Goal: Contribute content

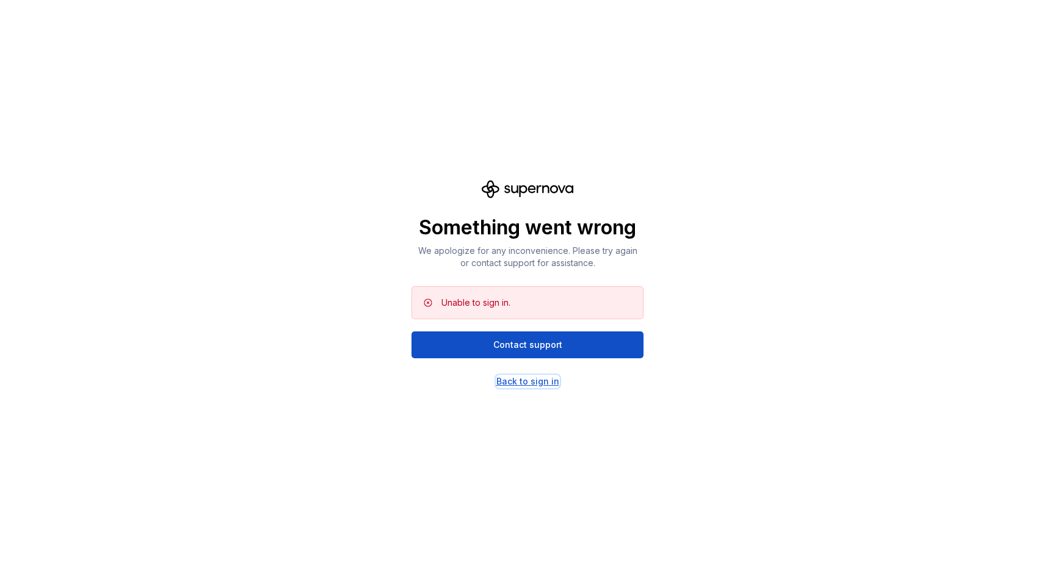
click at [522, 383] on div "Back to sign in" at bounding box center [527, 381] width 63 height 12
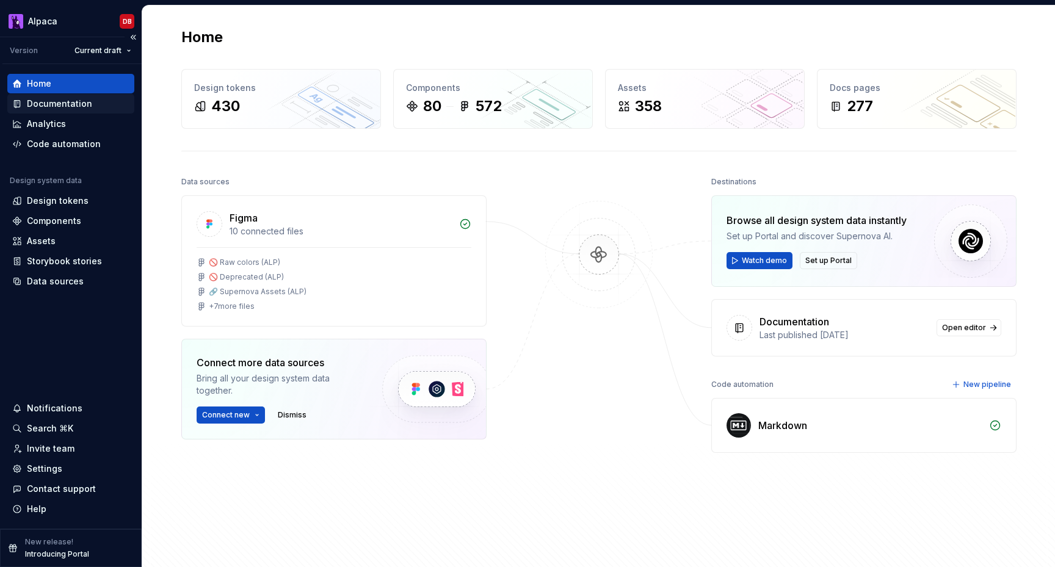
click at [77, 107] on div "Documentation" at bounding box center [59, 104] width 65 height 12
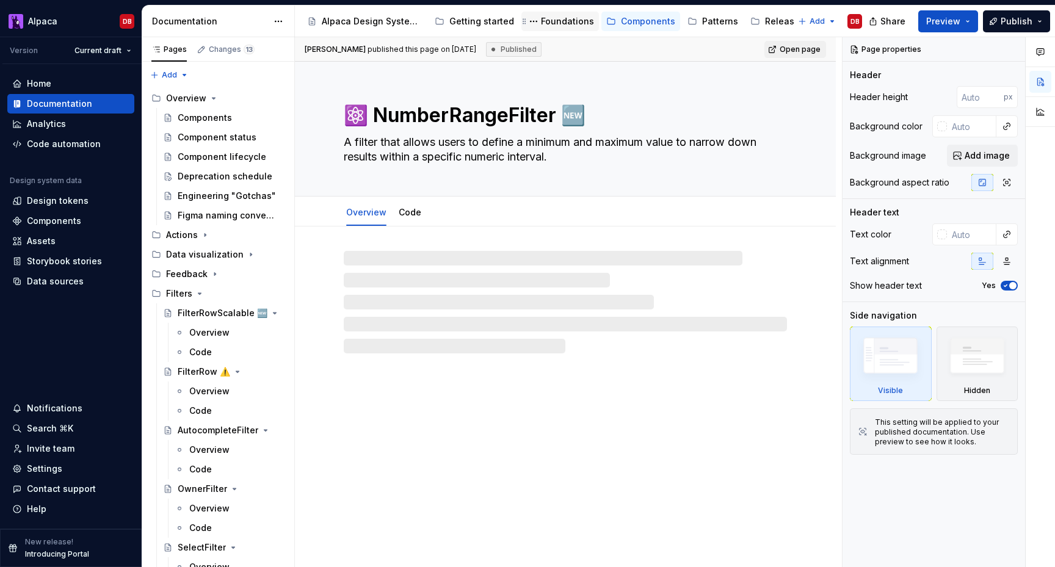
click at [559, 24] on div "Foundations" at bounding box center [567, 21] width 53 height 12
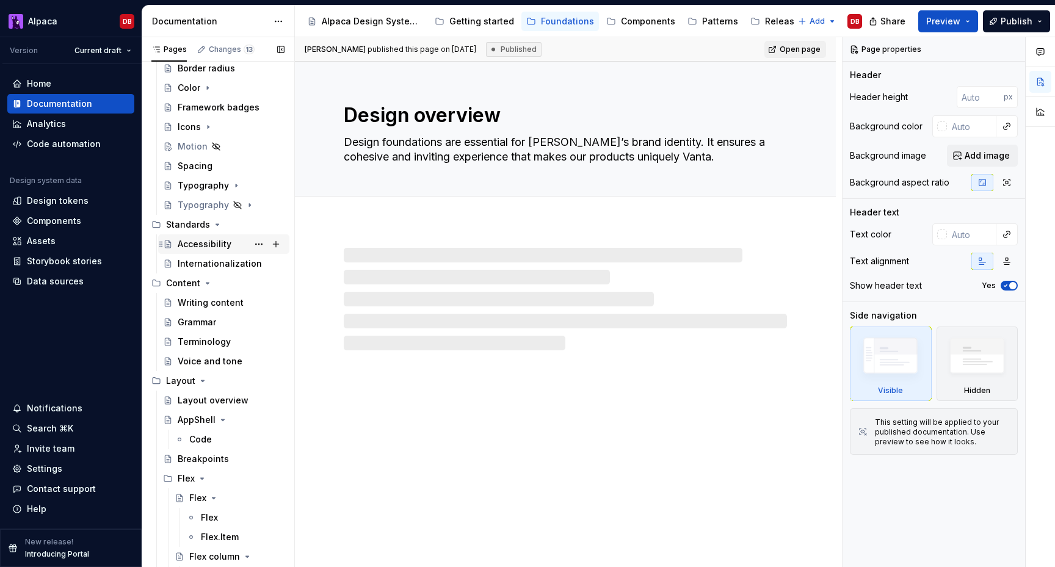
scroll to position [143, 0]
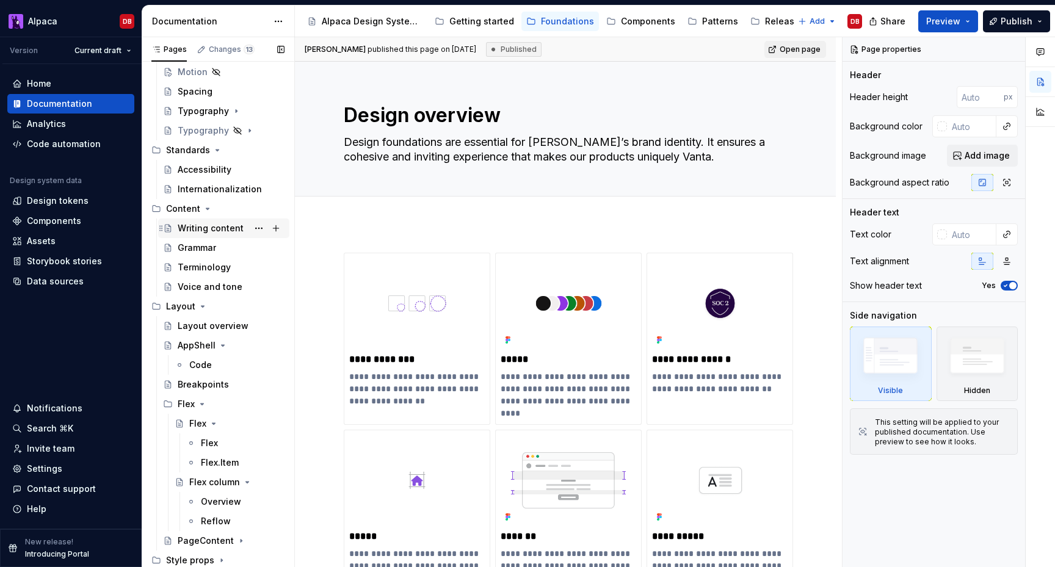
click at [212, 228] on div "Writing content" at bounding box center [211, 228] width 66 height 12
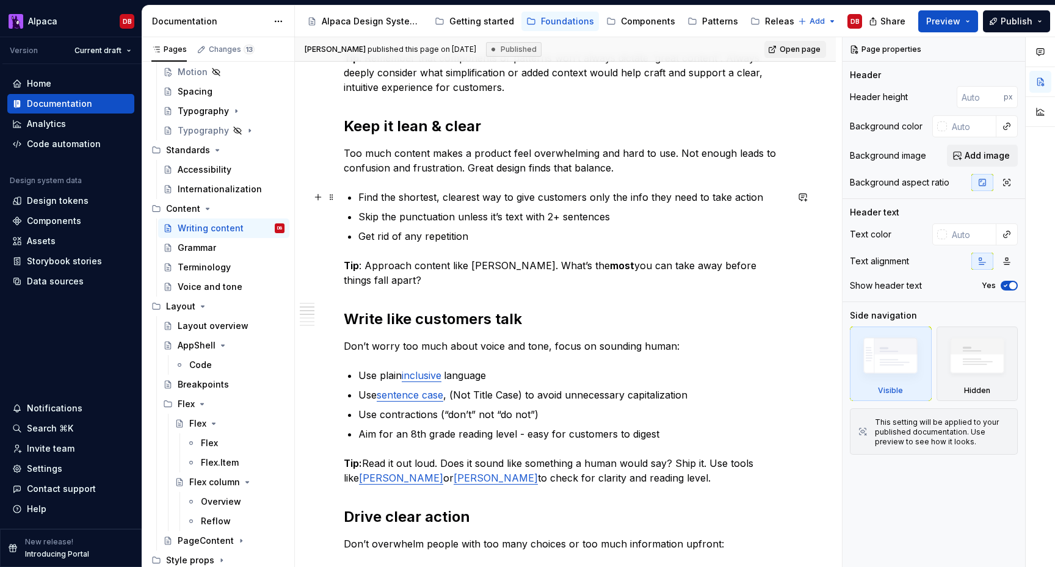
scroll to position [414, 0]
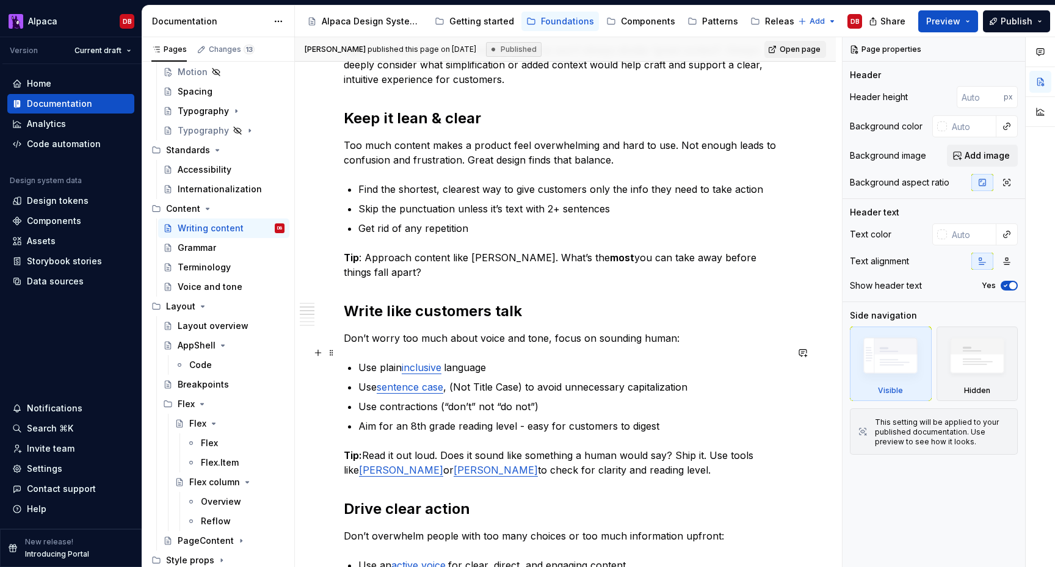
type textarea "*"
click at [424, 361] on link "inclusive" at bounding box center [422, 367] width 40 height 12
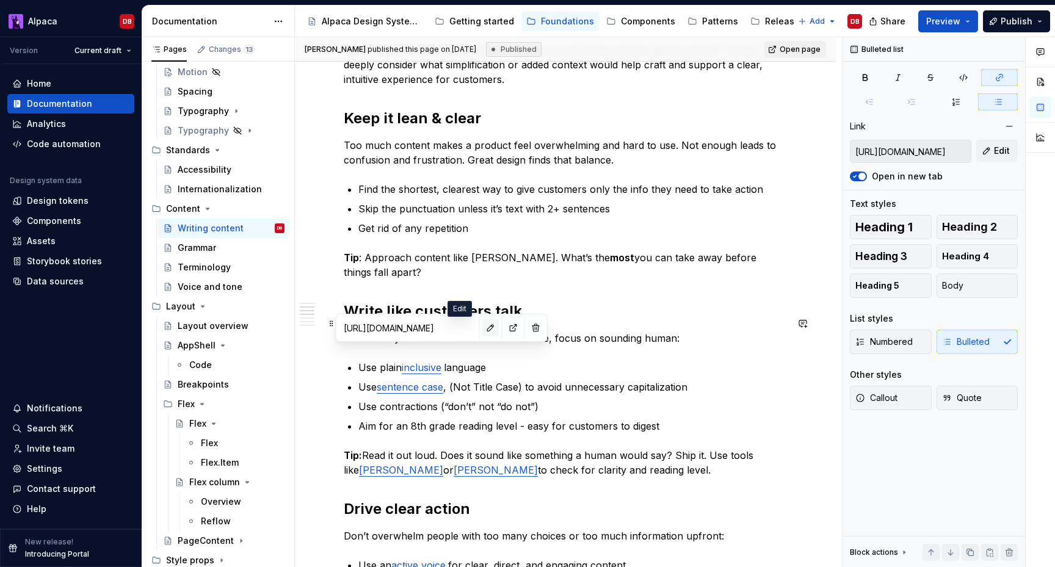
click at [482, 328] on button "button" at bounding box center [490, 327] width 17 height 17
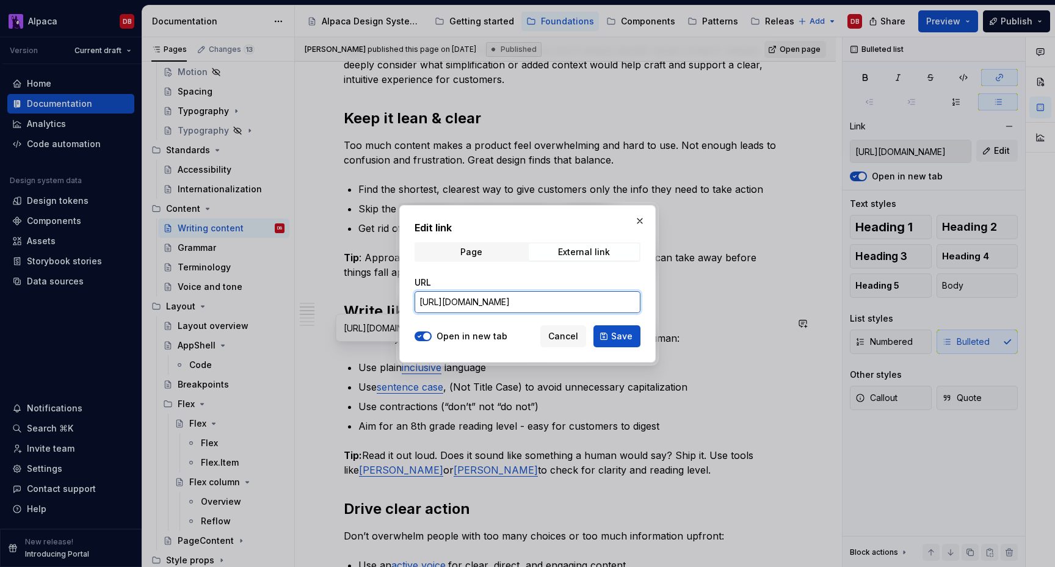
click at [505, 304] on input "https://www.linguisticsociety.org/resource/guidelines-inclusive-language" at bounding box center [527, 302] width 226 height 22
click at [621, 333] on span "Save" at bounding box center [621, 336] width 21 height 12
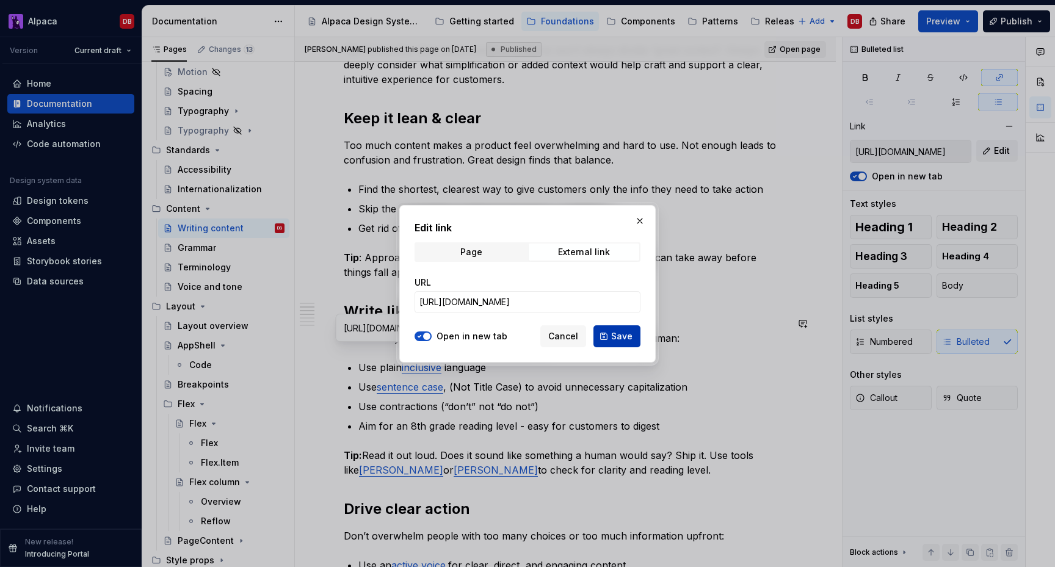
scroll to position [0, 0]
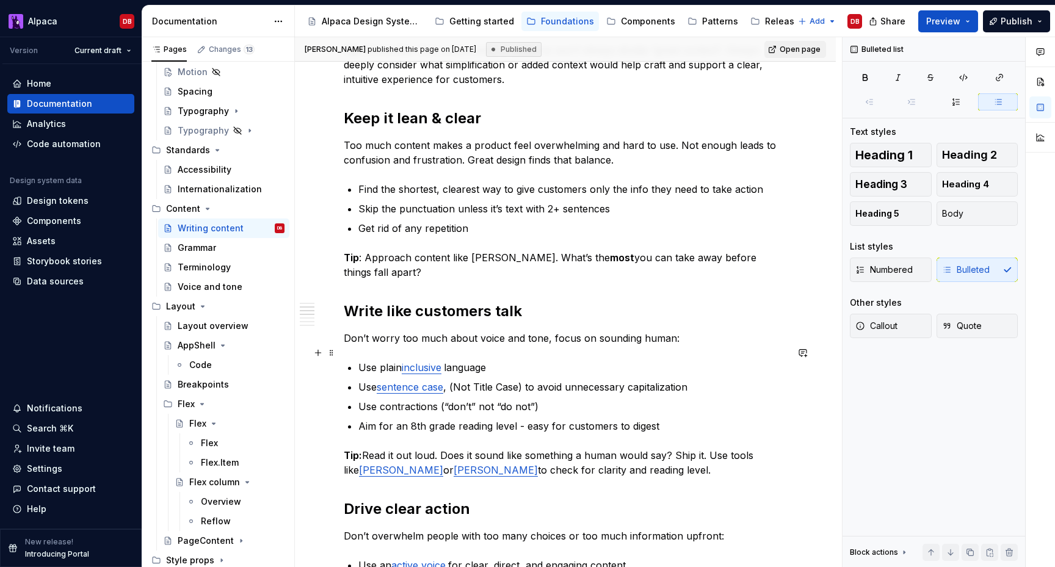
click at [559, 360] on p "Use plain inclusive language" at bounding box center [572, 367] width 428 height 15
click at [400, 360] on p "Use plain inclusive language" at bounding box center [572, 367] width 428 height 15
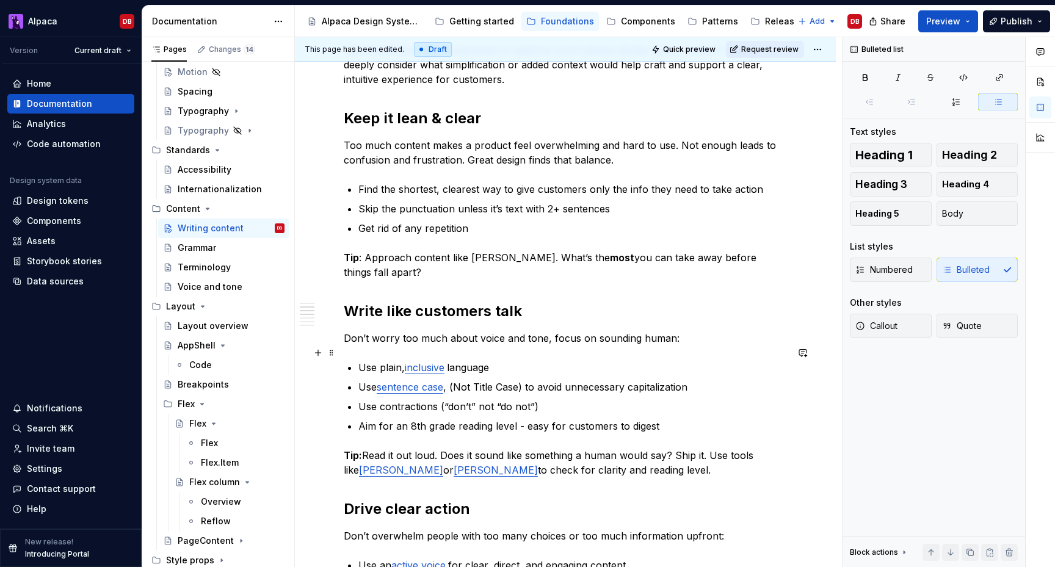
click at [521, 360] on p "Use plain, inclusive language" at bounding box center [572, 367] width 428 height 15
click at [819, 47] on html "Alpaca DB Version Current draft Home Documentation Analytics Code automation De…" at bounding box center [527, 283] width 1055 height 567
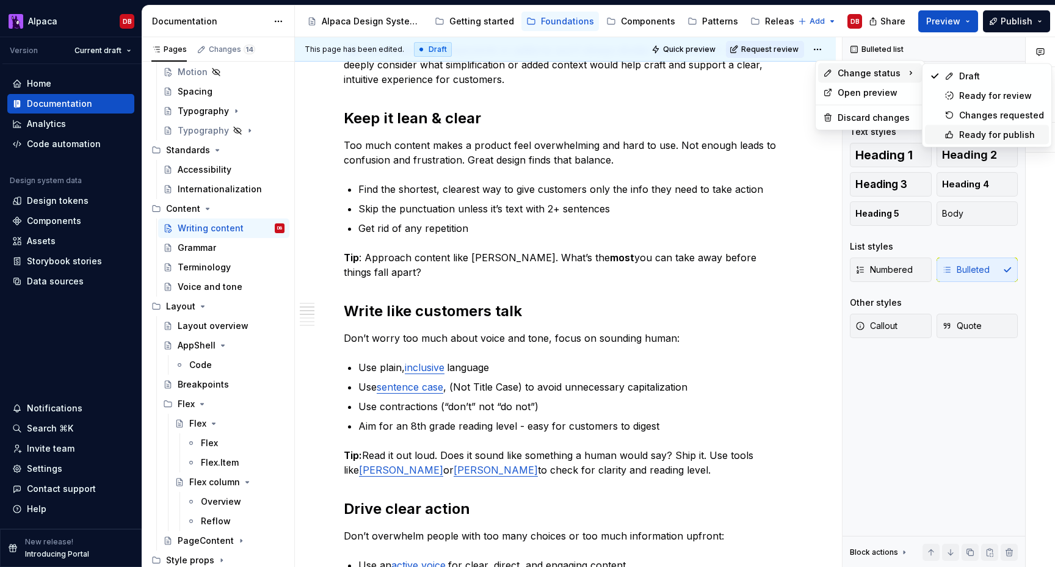
click at [958, 134] on div "Ready for publish" at bounding box center [987, 135] width 124 height 20
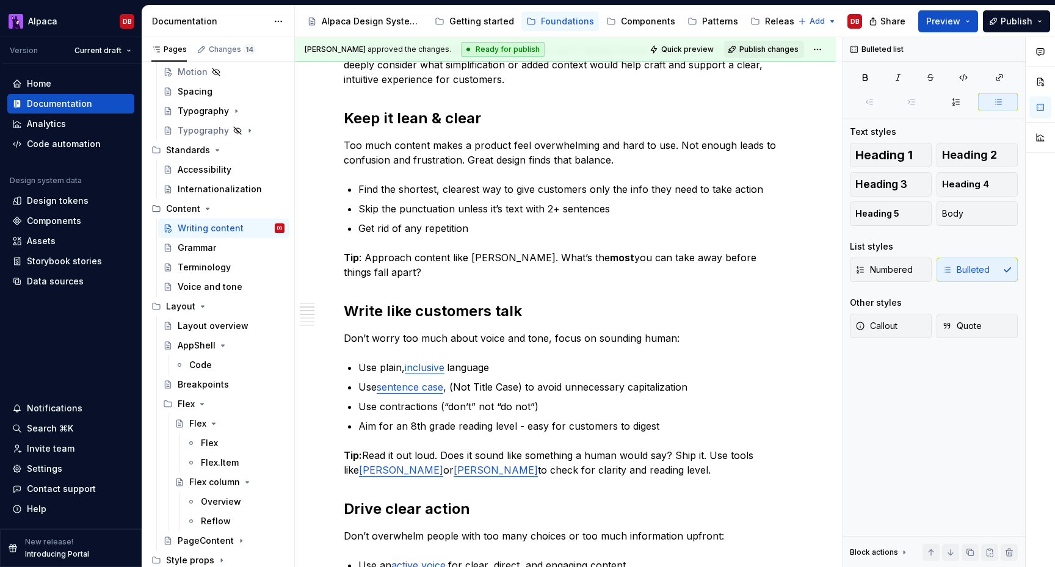
scroll to position [161, 0]
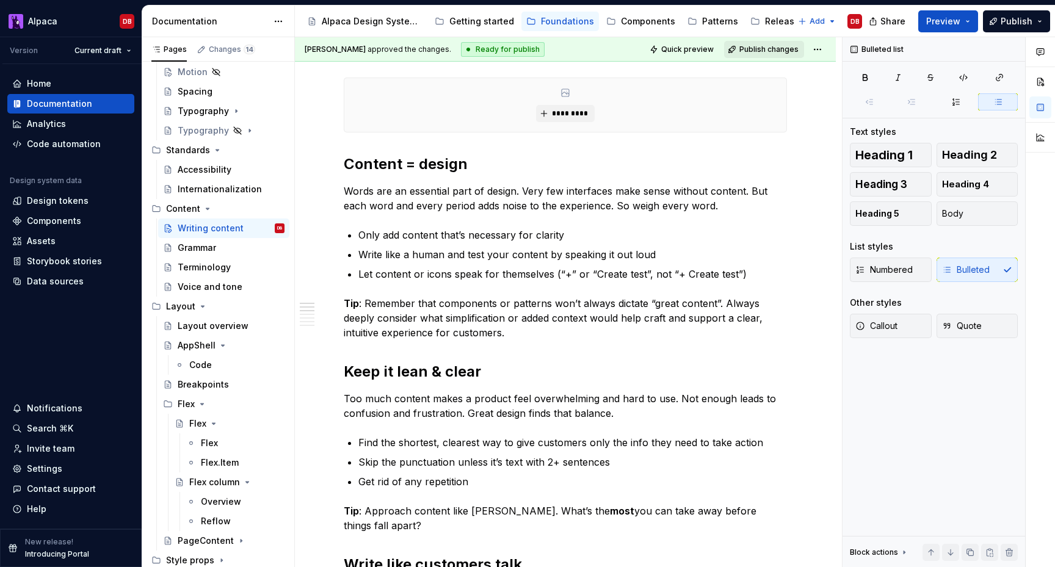
click at [775, 48] on span "Publish changes" at bounding box center [768, 50] width 59 height 10
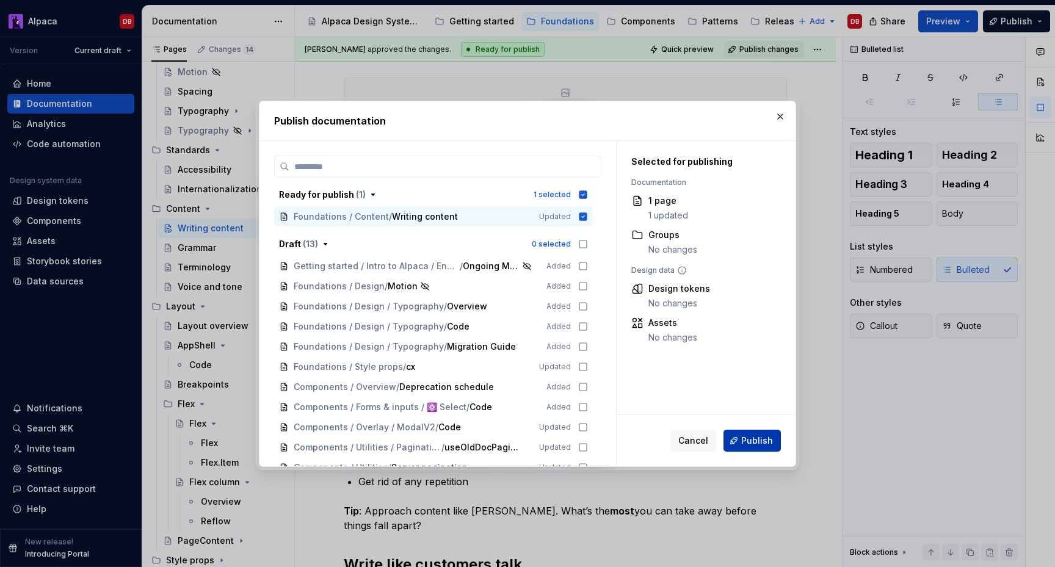
click at [760, 444] on span "Publish" at bounding box center [757, 441] width 32 height 12
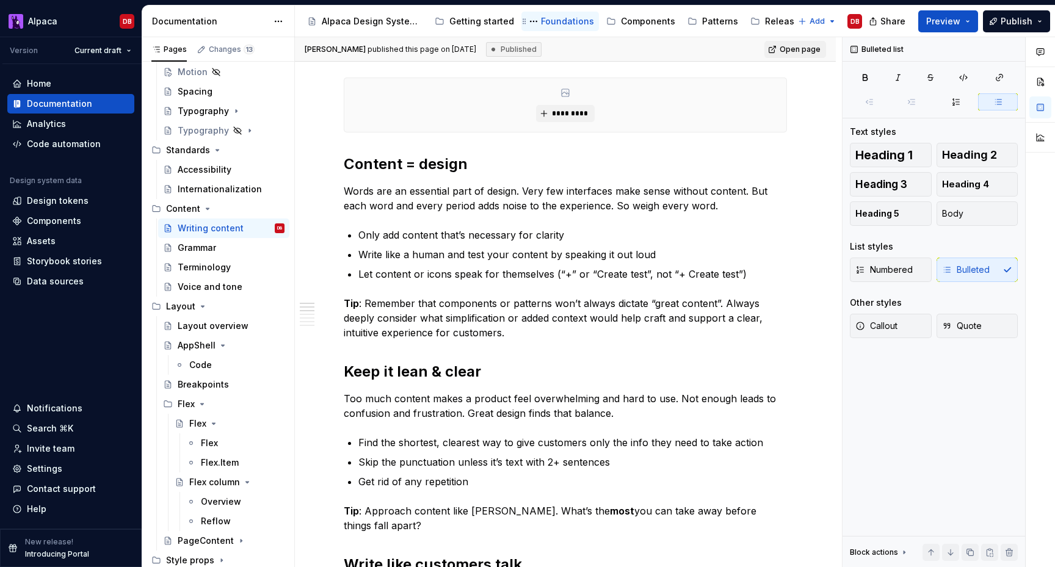
type textarea "*"
